Goal: Navigation & Orientation: Find specific page/section

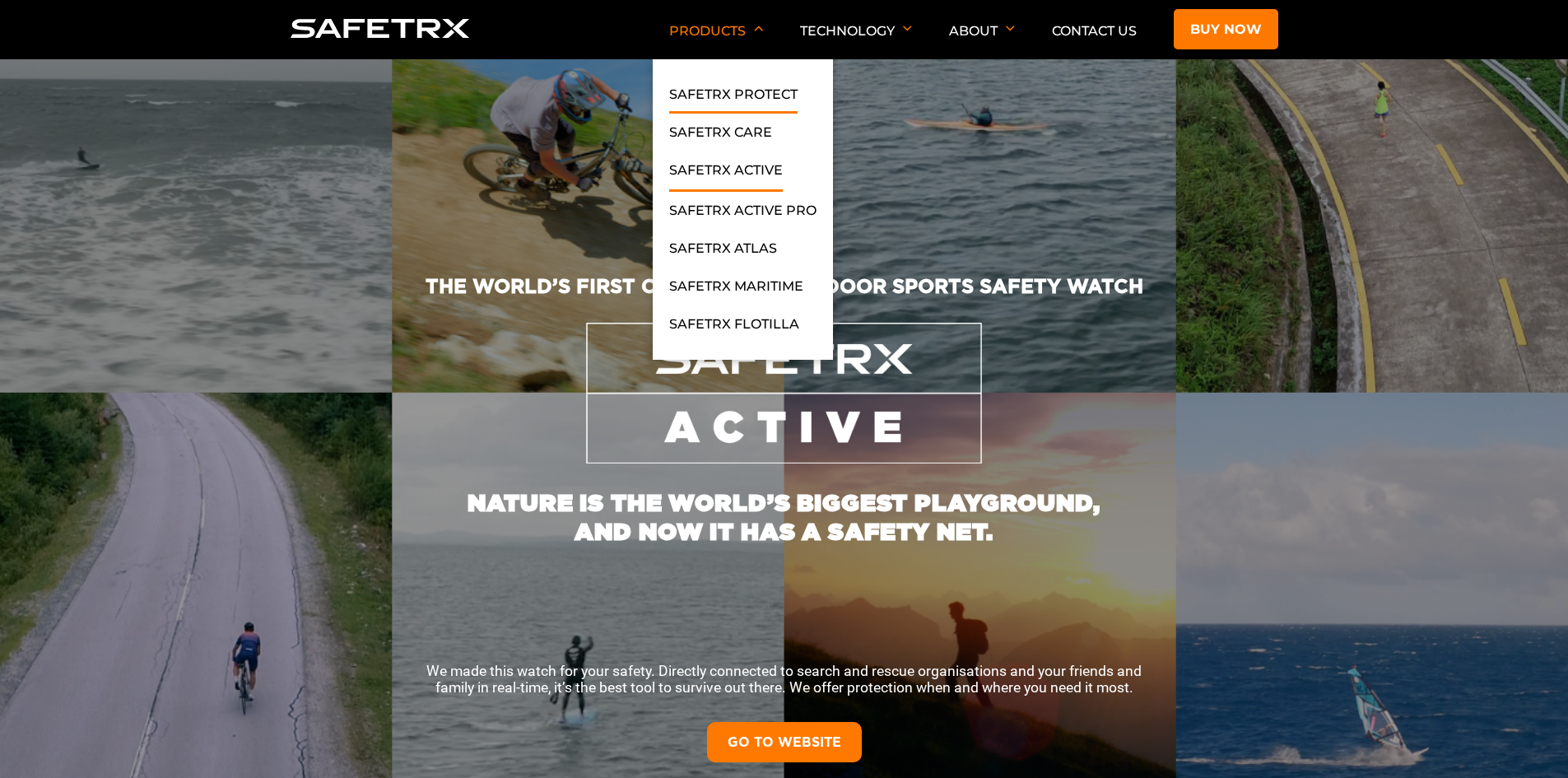
click at [750, 93] on link "SafeTrx Protect" at bounding box center [733, 98] width 128 height 30
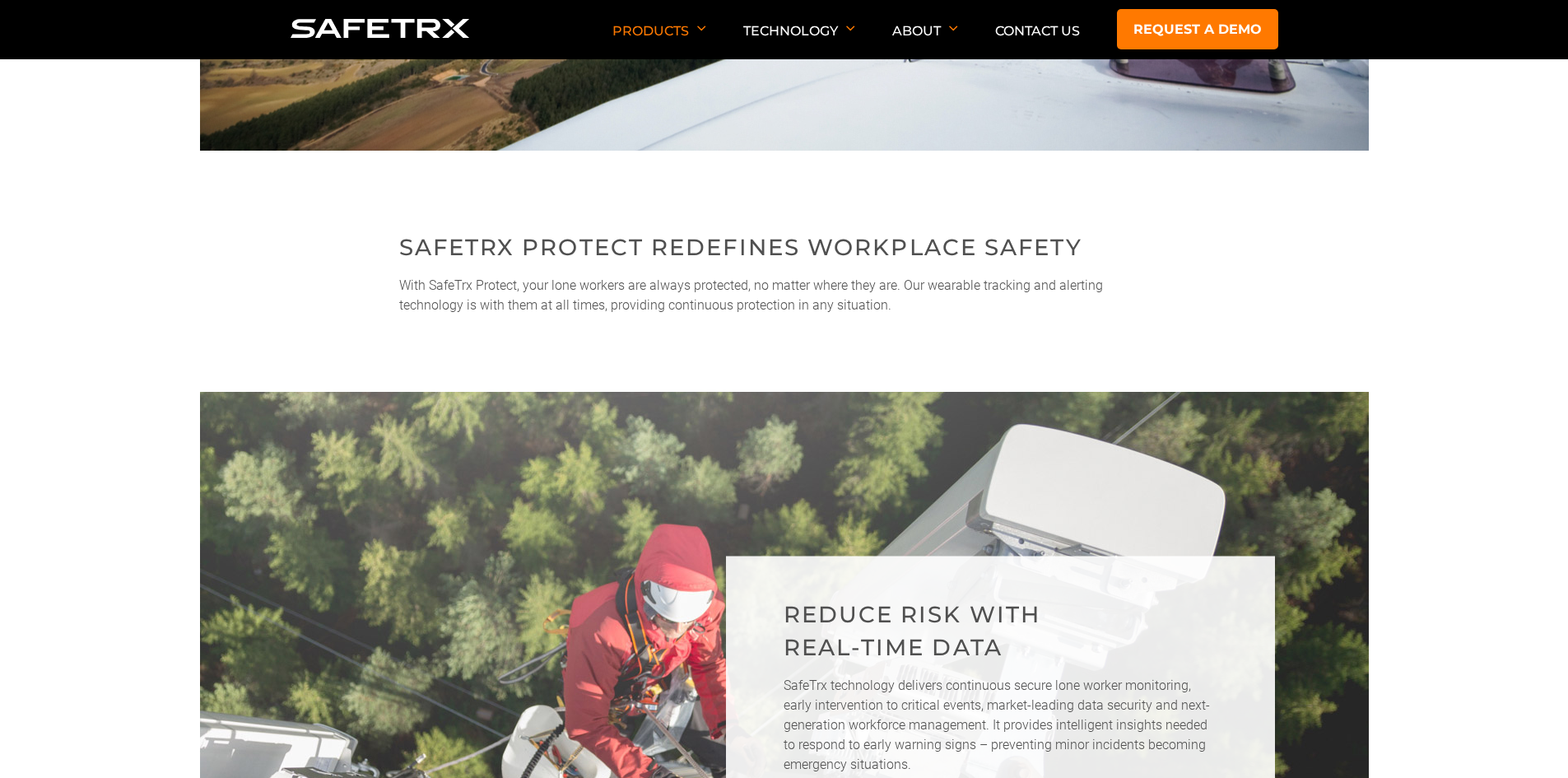
scroll to position [741, 0]
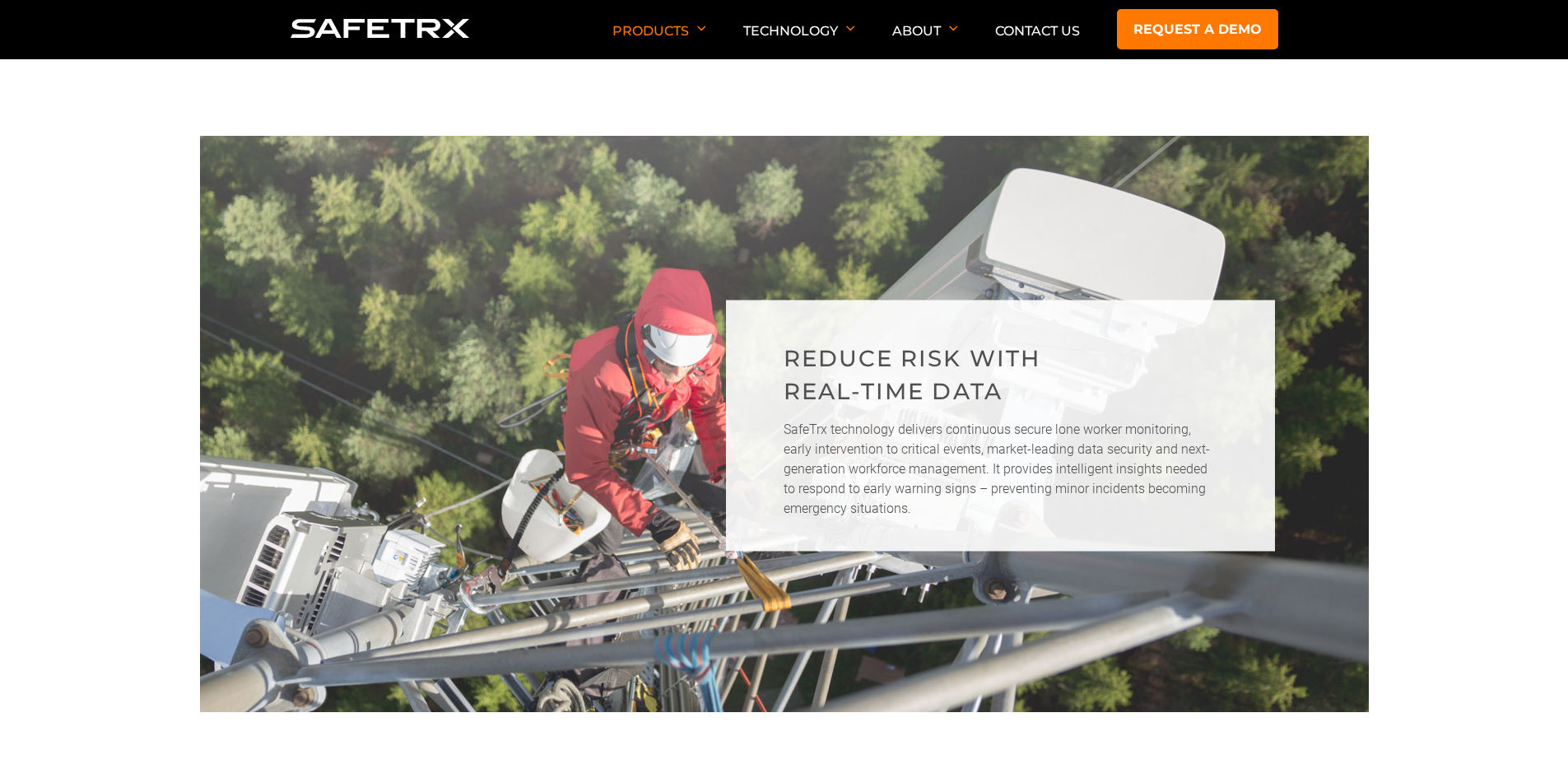
click at [393, 33] on img at bounding box center [379, 28] width 179 height 19
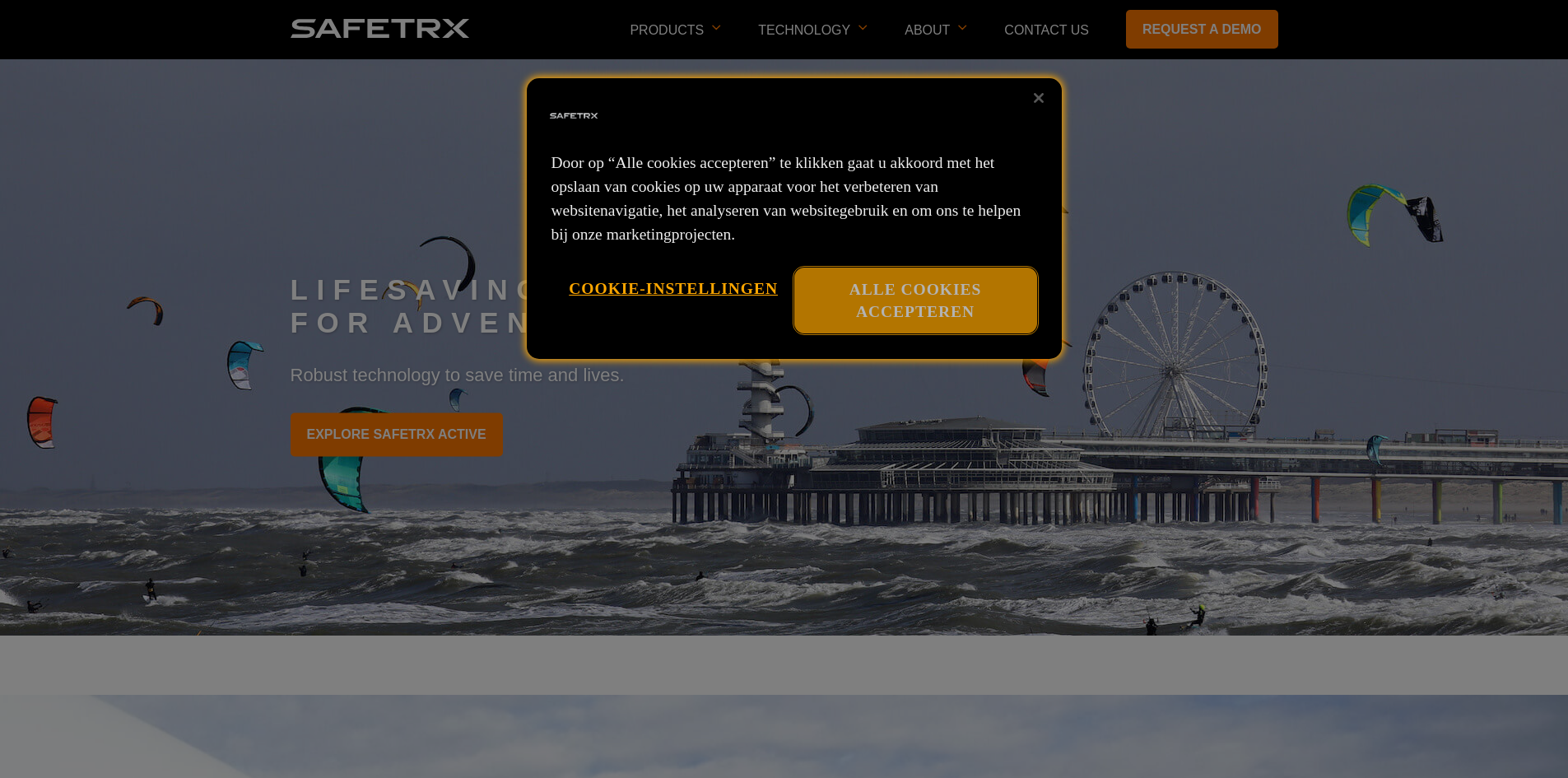
click at [970, 284] on button "Alle cookies accepteren" at bounding box center [916, 300] width 243 height 66
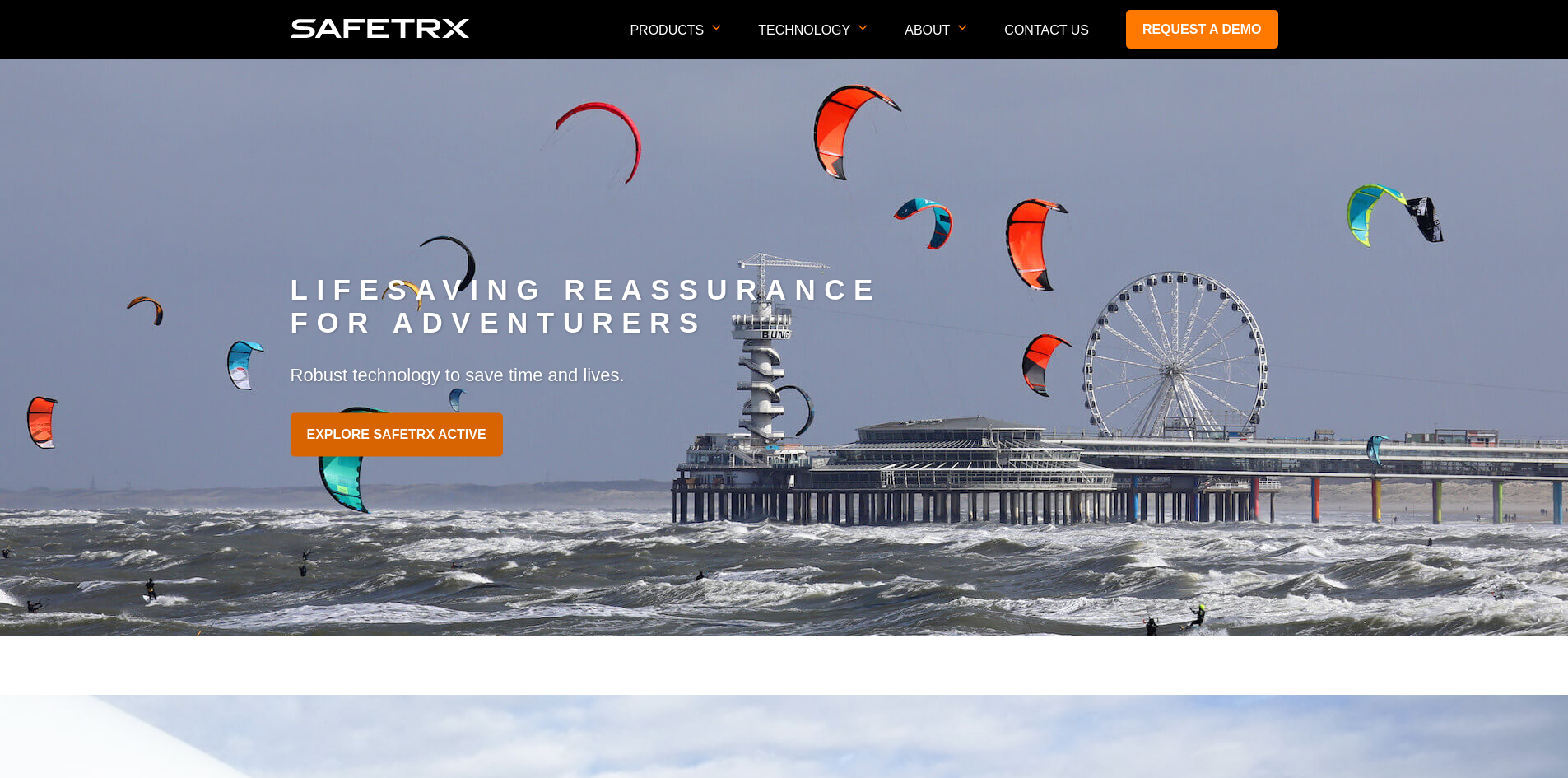
click at [426, 441] on link "EXPLORE SAFETRX ACTIVE" at bounding box center [396, 435] width 212 height 44
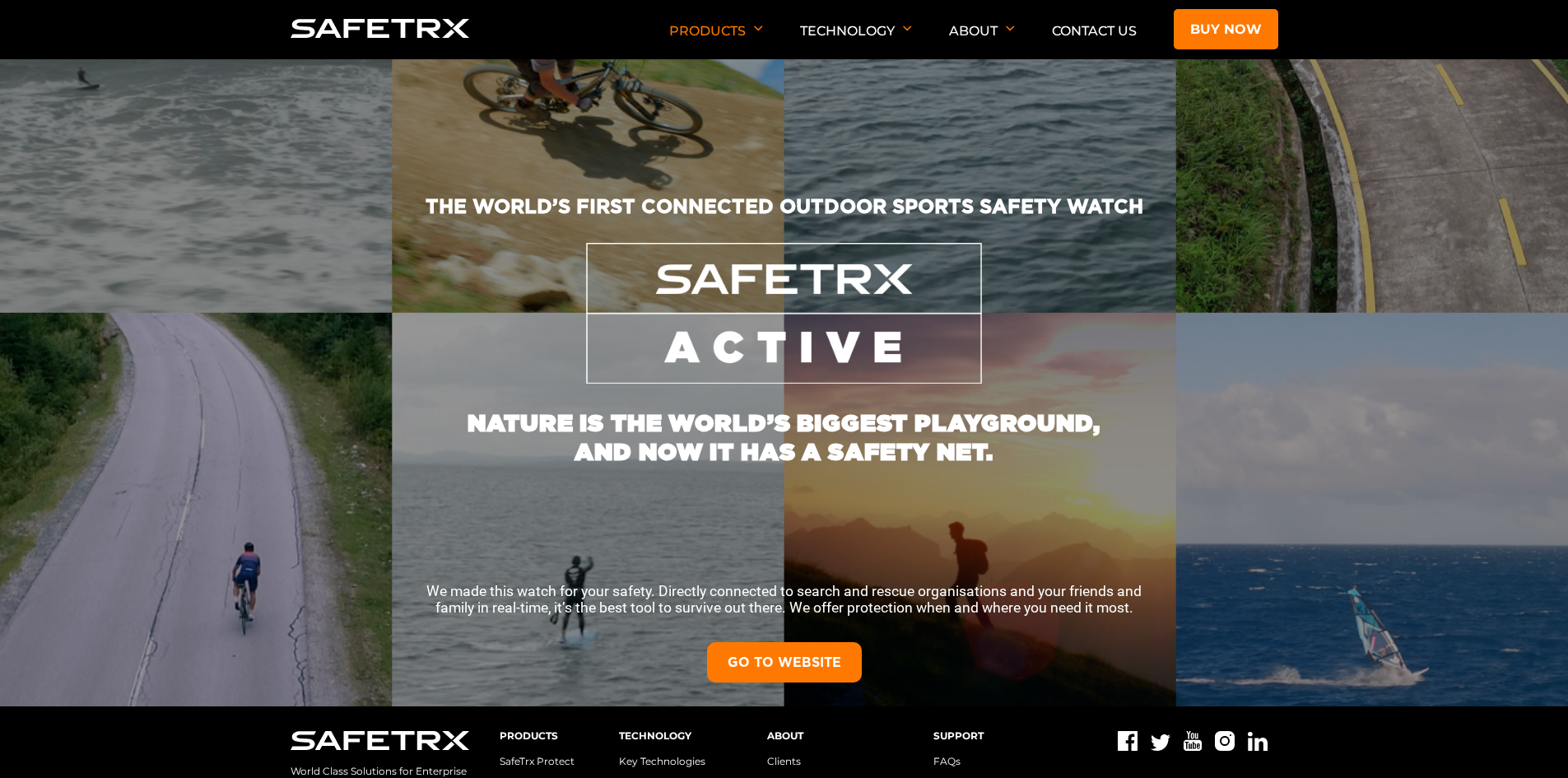
scroll to position [247, 0]
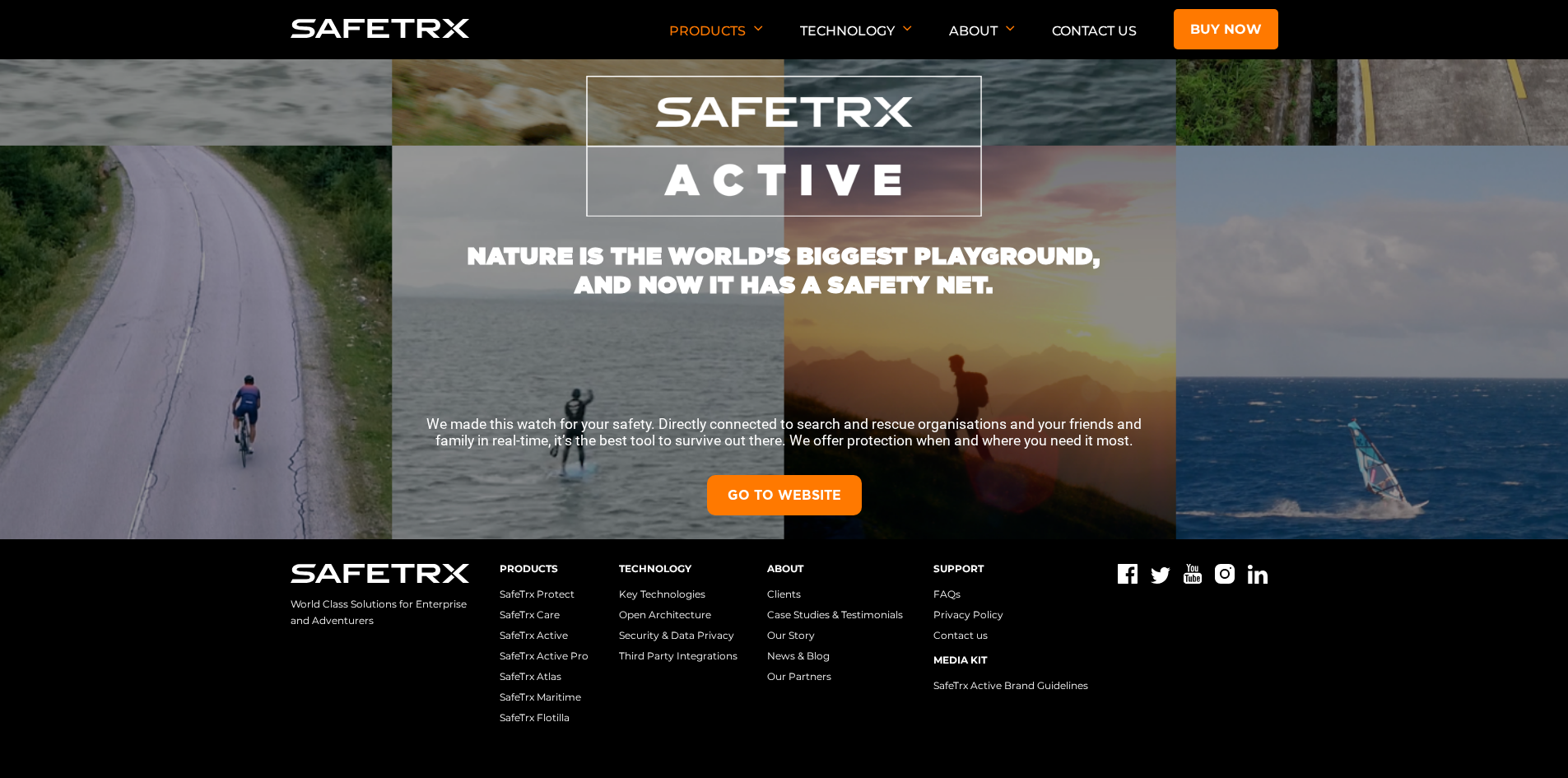
click at [774, 498] on link "GO TO WEBSITE" at bounding box center [784, 495] width 155 height 40
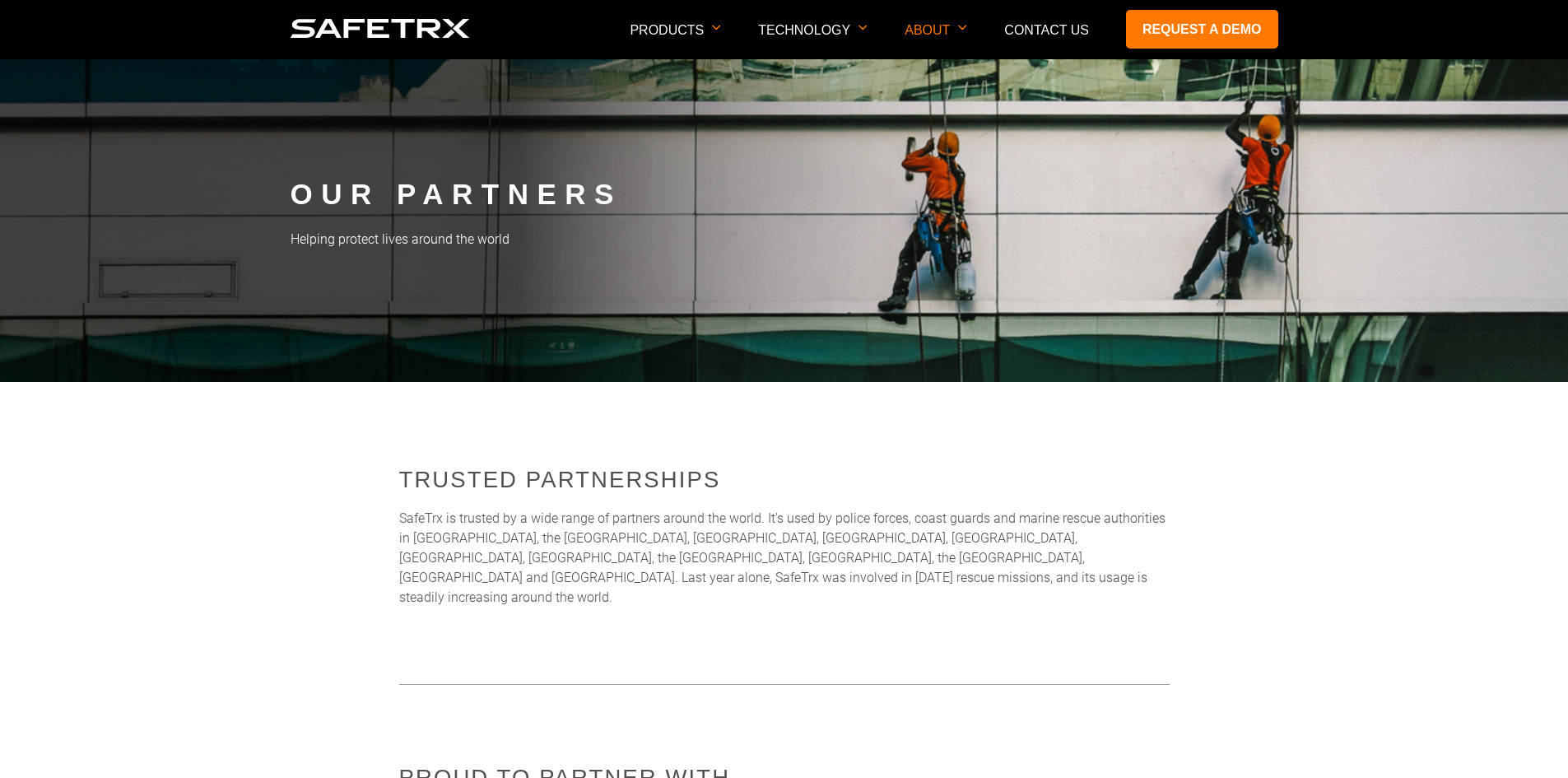
click at [950, 544] on p "SafeTrx is trusted by a wide range of partners around the world. It’s used by p…" at bounding box center [784, 558] width 771 height 99
click at [951, 544] on p "SafeTrx is trusted by a wide range of partners around the world. It’s used by p…" at bounding box center [784, 558] width 771 height 99
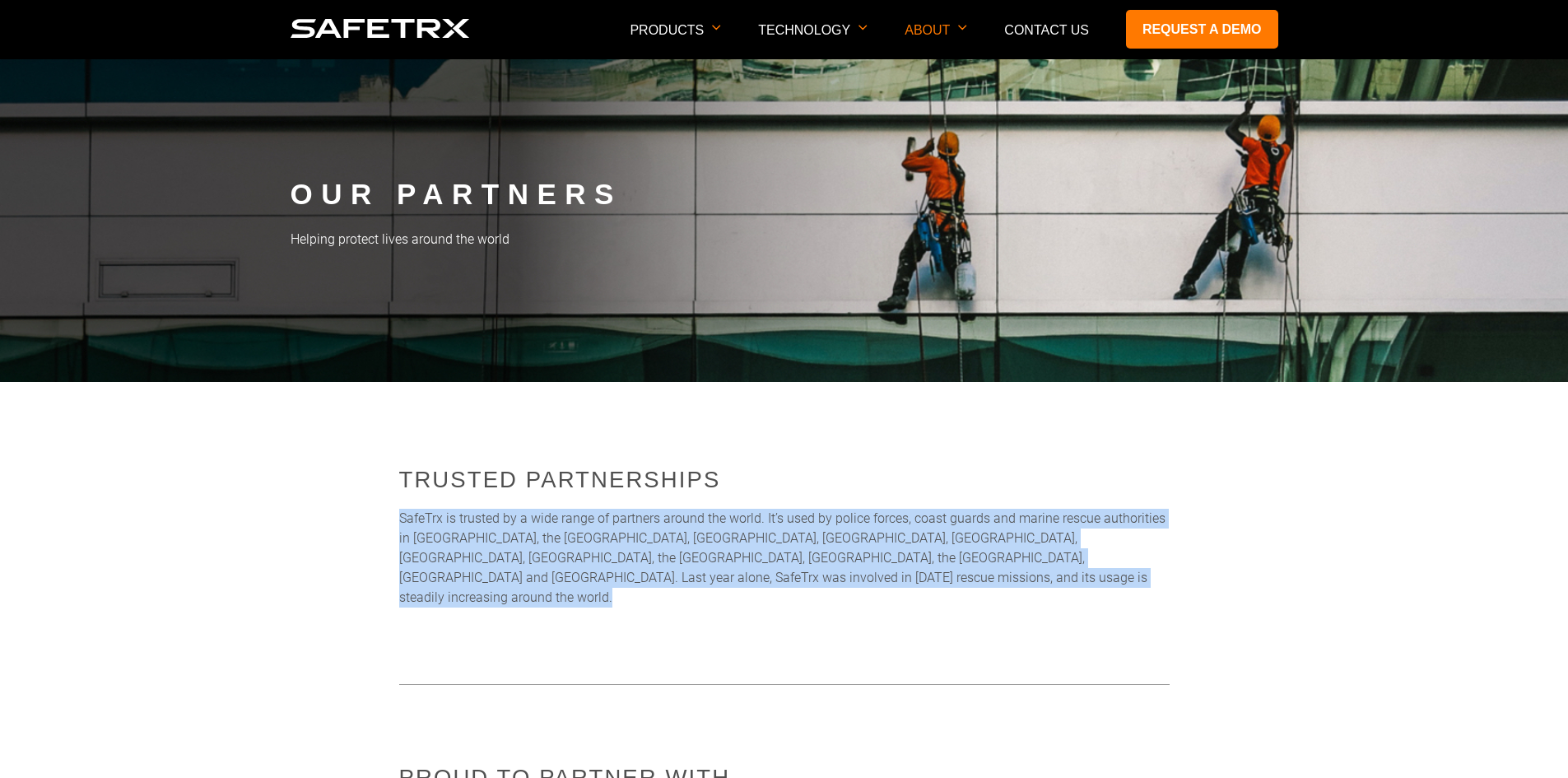
click at [951, 544] on p "SafeTrx is trusted by a wide range of partners around the world. It’s used by p…" at bounding box center [784, 558] width 771 height 99
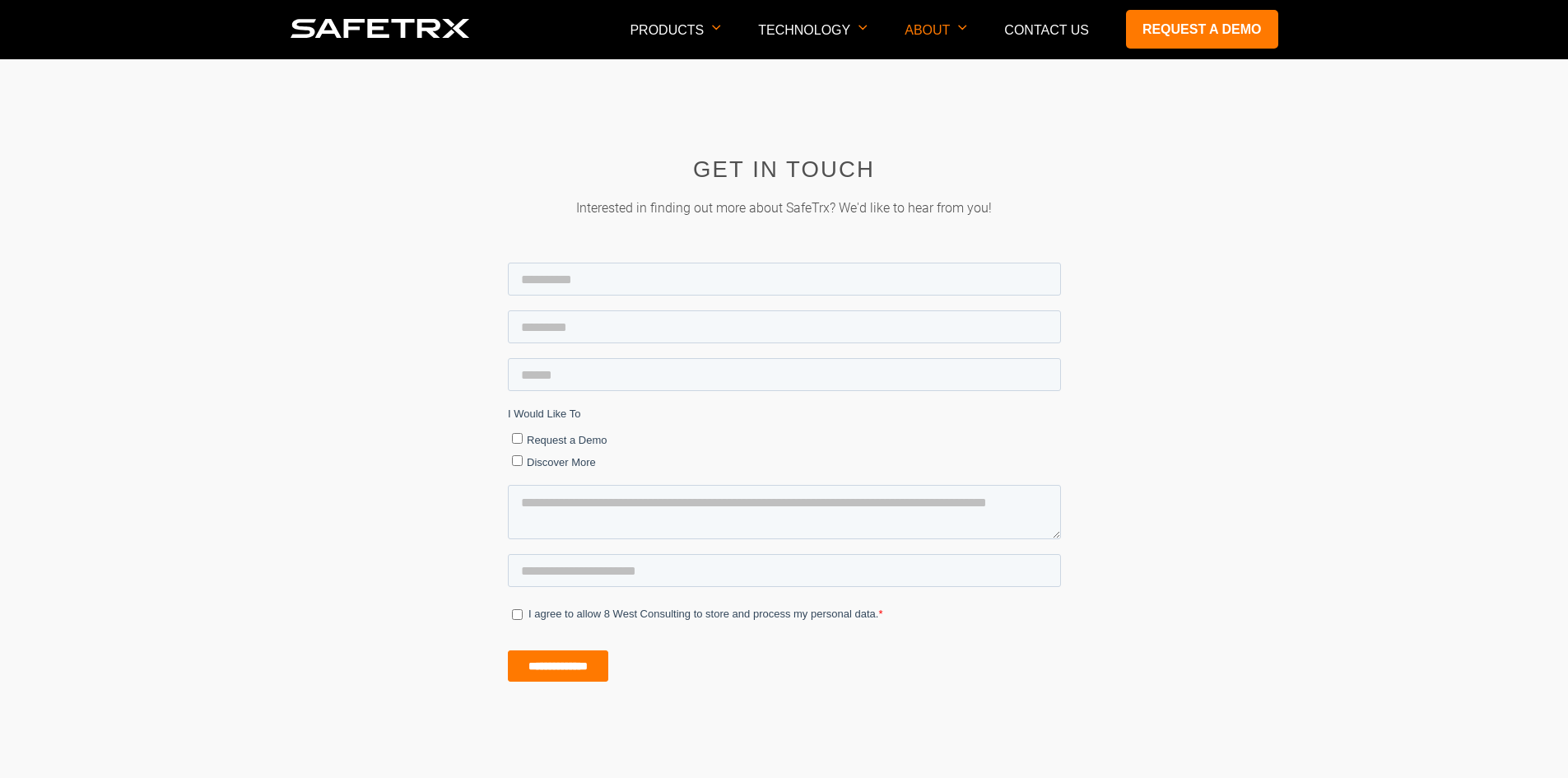
scroll to position [1893, 0]
